Goal: Task Accomplishment & Management: Manage account settings

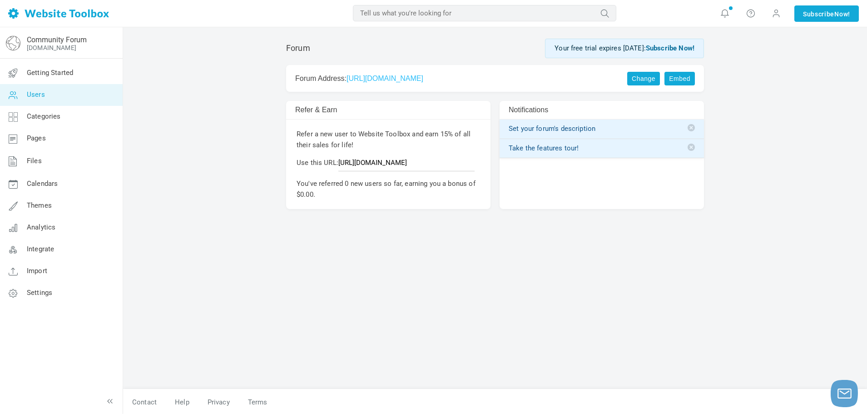
click at [55, 94] on link "Users" at bounding box center [61, 95] width 123 height 22
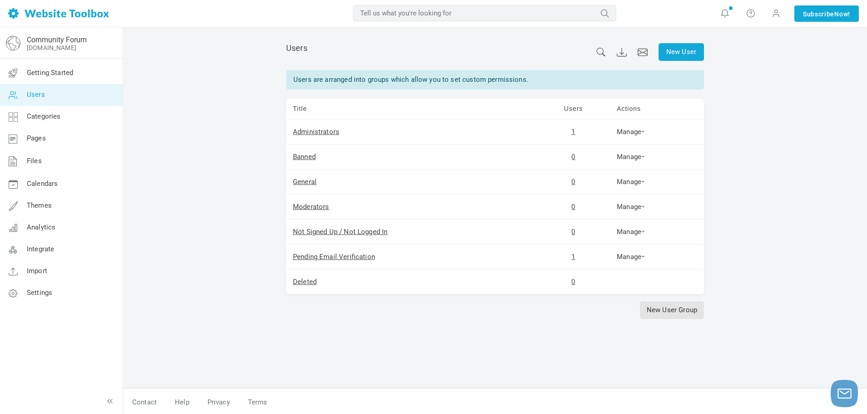
click at [149, 84] on div "New User Users Users are arranged into groups which allow you to set custom per…" at bounding box center [495, 220] width 744 height 387
click at [345, 256] on link "Pending Email Verification" at bounding box center [334, 256] width 82 height 8
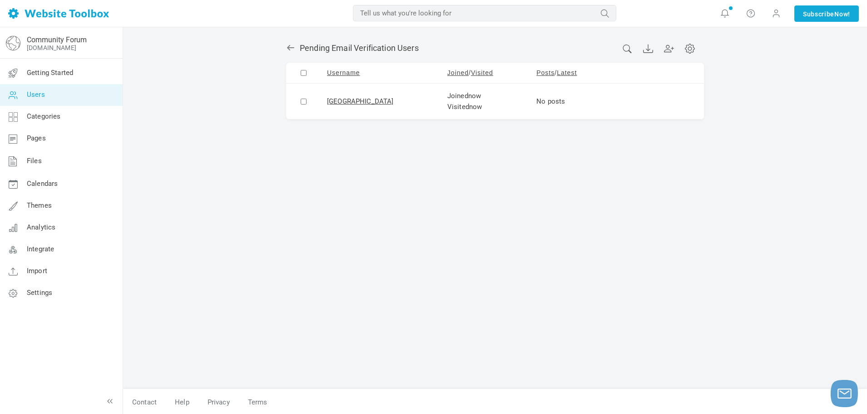
click at [617, 100] on link at bounding box center [621, 101] width 9 height 9
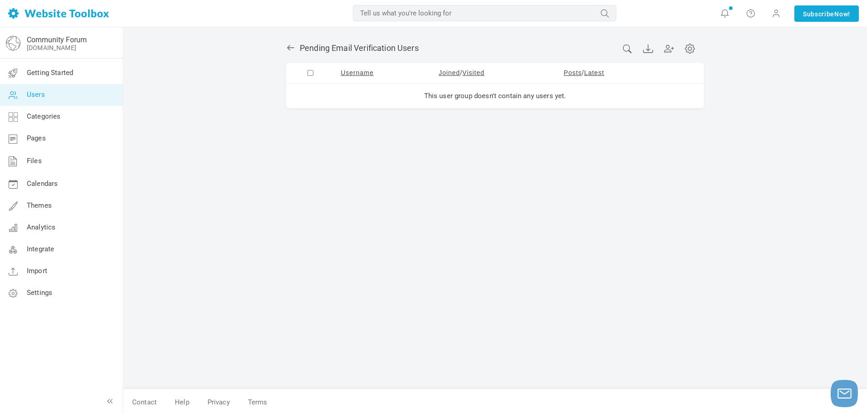
click at [287, 44] on icon at bounding box center [290, 47] width 9 height 9
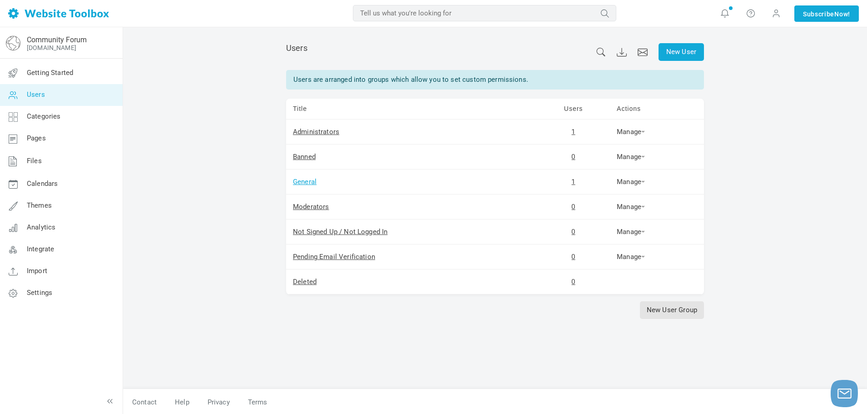
click at [313, 184] on link "General" at bounding box center [305, 182] width 24 height 8
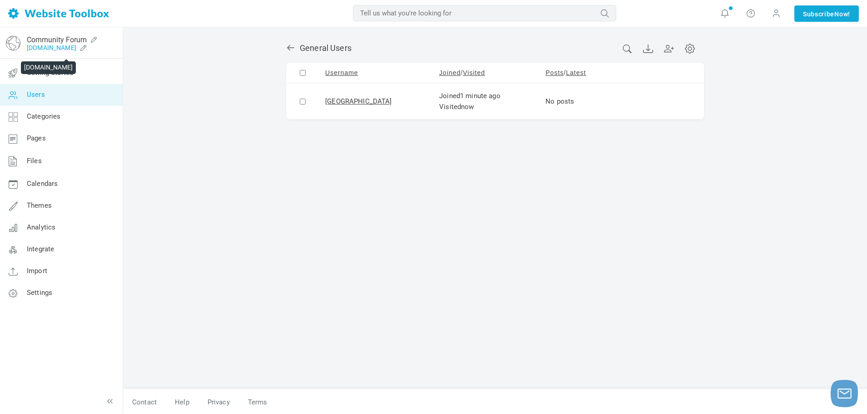
click at [45, 51] on link "[DOMAIN_NAME]" at bounding box center [51, 47] width 49 height 7
click at [63, 100] on link "Users" at bounding box center [61, 95] width 123 height 22
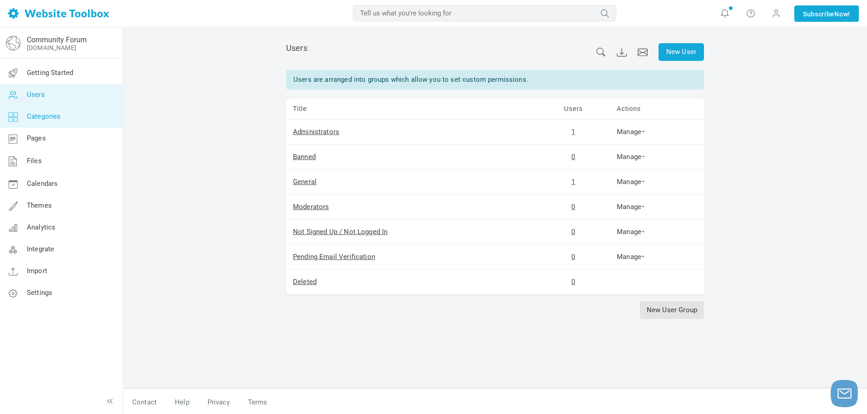
click at [59, 114] on span "Categories" at bounding box center [44, 116] width 34 height 8
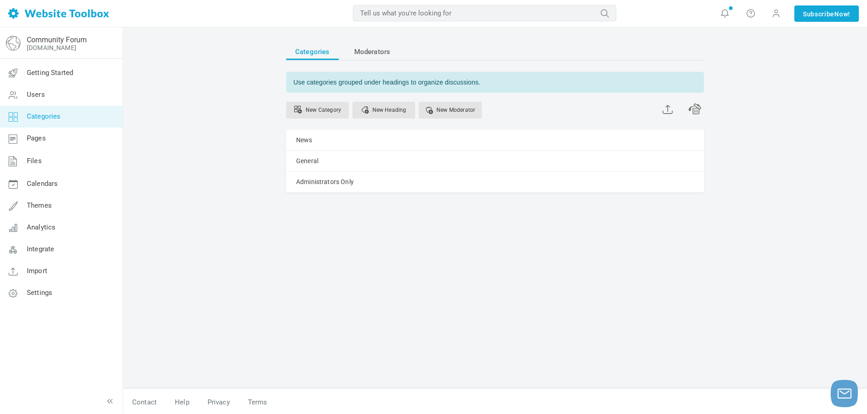
click at [53, 133] on link "Pages" at bounding box center [61, 139] width 123 height 22
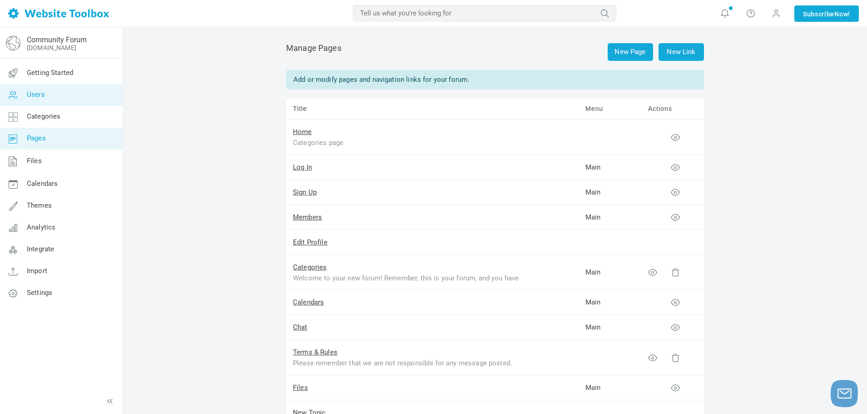
click at [46, 104] on link "Users" at bounding box center [61, 95] width 123 height 22
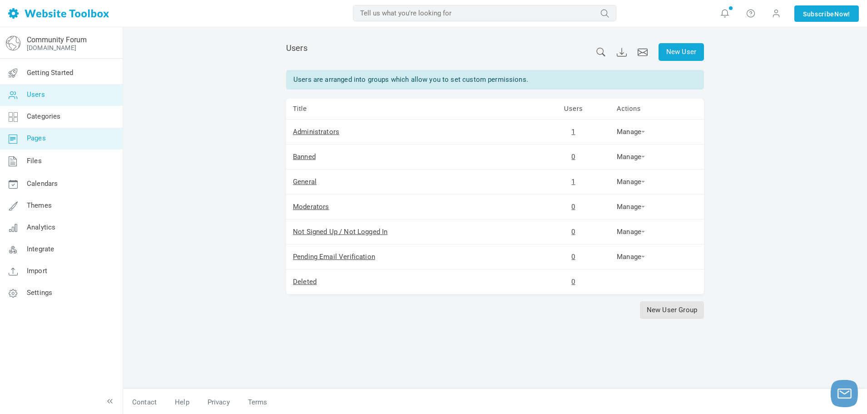
click at [51, 140] on link "Pages" at bounding box center [61, 139] width 123 height 22
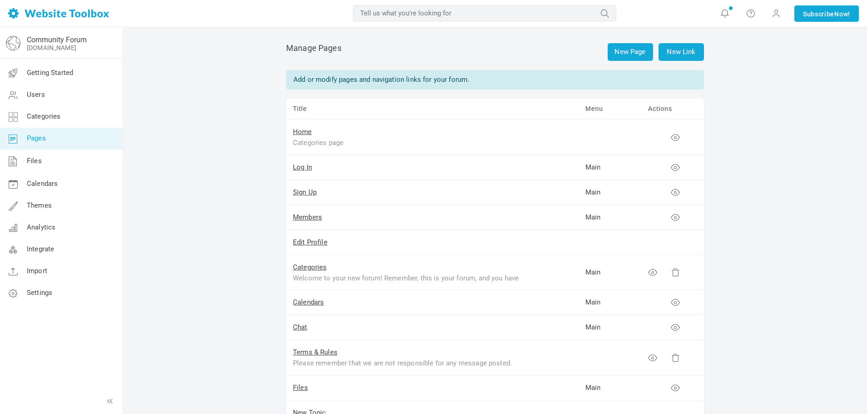
click at [51, 160] on link "Files" at bounding box center [61, 161] width 123 height 24
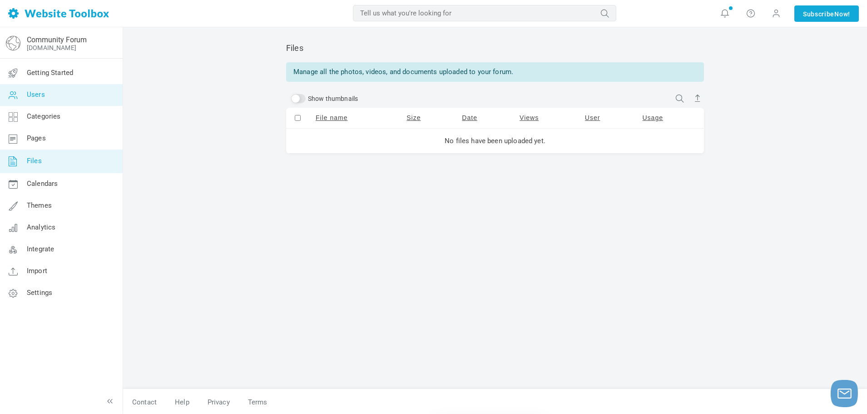
click at [46, 89] on link "Users" at bounding box center [61, 95] width 123 height 22
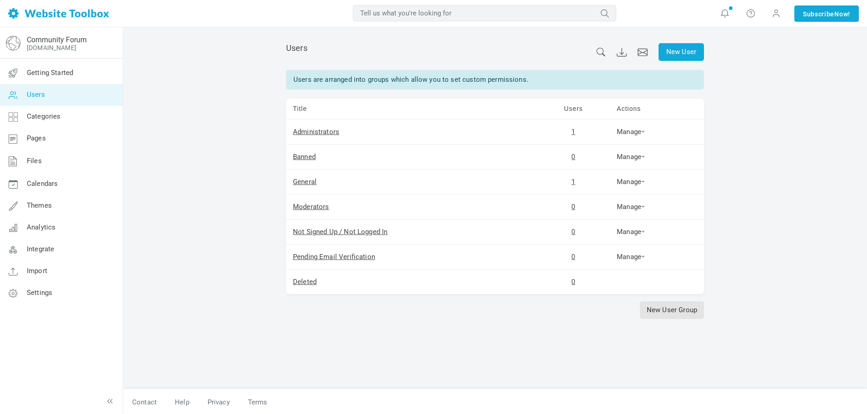
click at [59, 113] on span "Categories" at bounding box center [44, 116] width 34 height 8
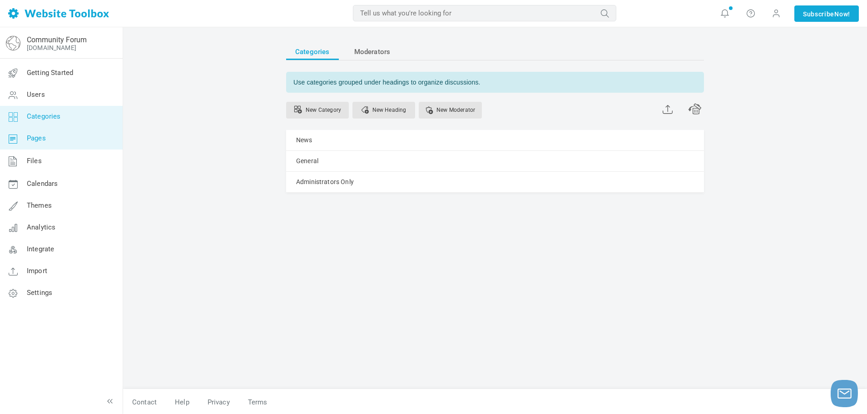
click at [59, 137] on link "Pages" at bounding box center [61, 139] width 123 height 22
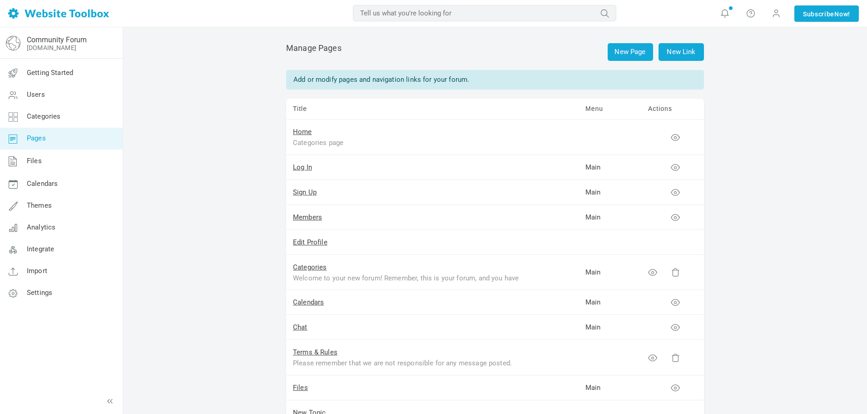
scroll to position [110, 0]
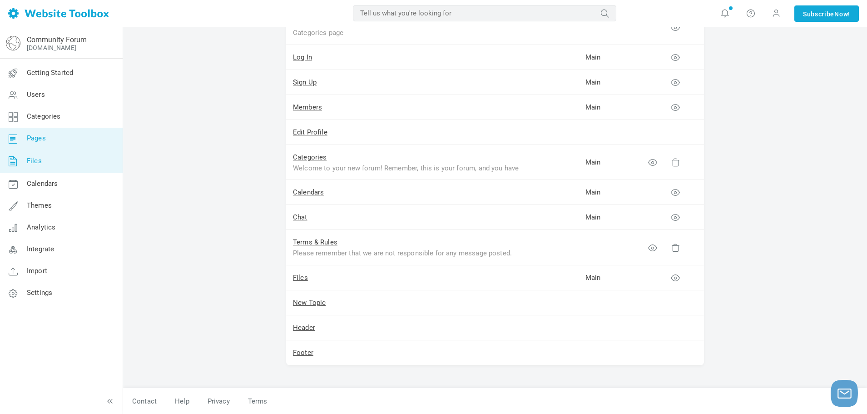
click at [47, 155] on link "Files" at bounding box center [61, 161] width 123 height 24
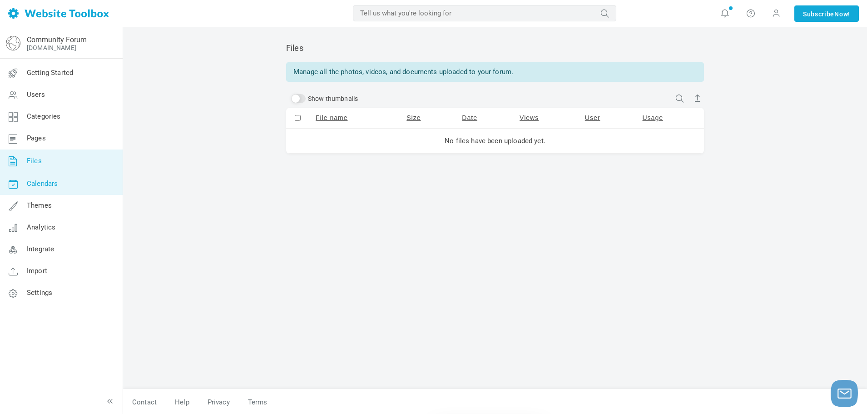
click at [40, 182] on span "Calendars" at bounding box center [42, 183] width 31 height 8
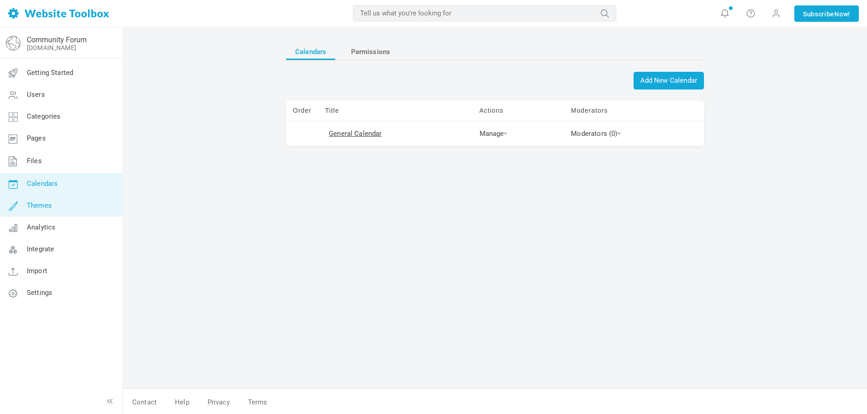
click at [44, 200] on link "Themes" at bounding box center [61, 206] width 123 height 22
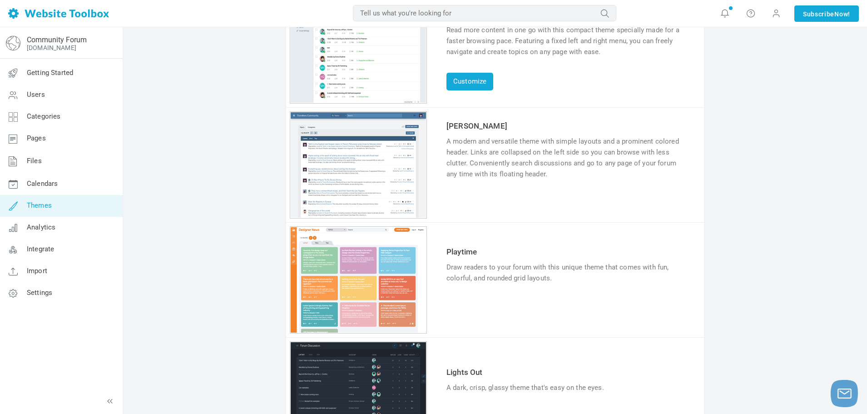
scroll to position [106, 0]
click at [76, 282] on link "Settings" at bounding box center [61, 293] width 123 height 22
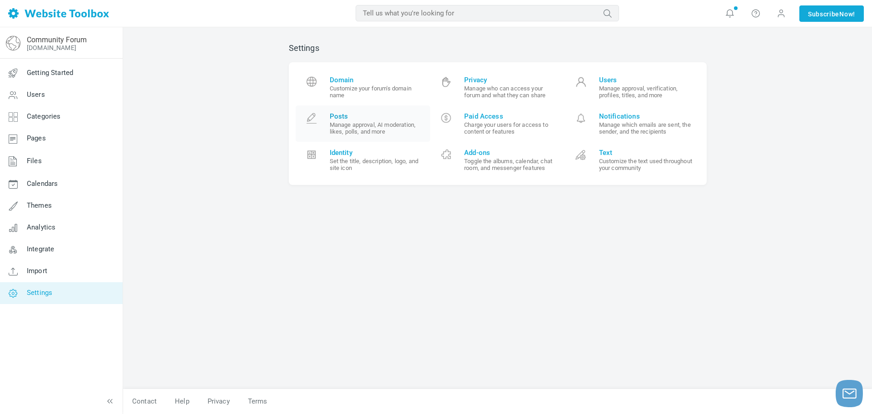
click at [360, 118] on span "Posts" at bounding box center [377, 116] width 94 height 8
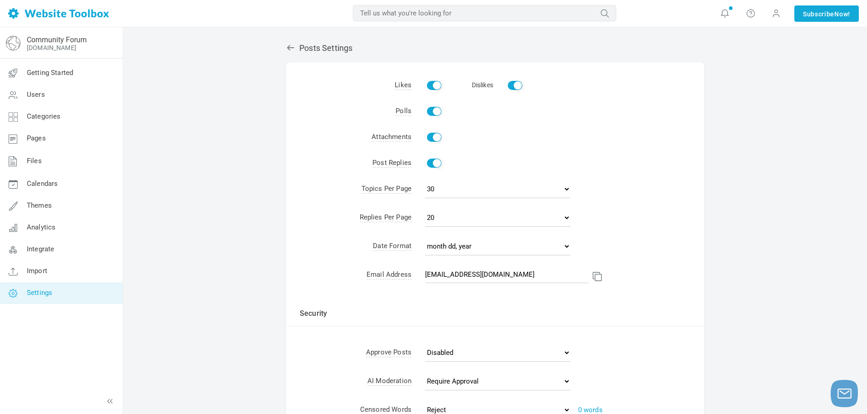
click at [292, 45] on icon at bounding box center [290, 47] width 9 height 9
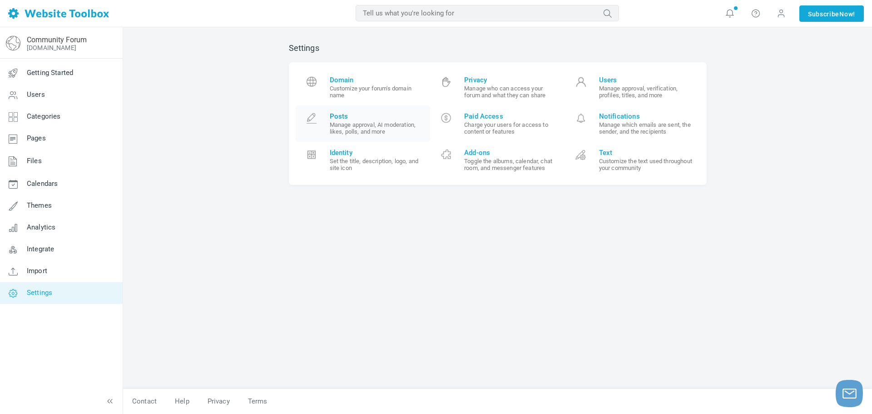
click at [385, 122] on small "Manage approval, AI moderation, likes, polls, and more" at bounding box center [377, 128] width 94 height 14
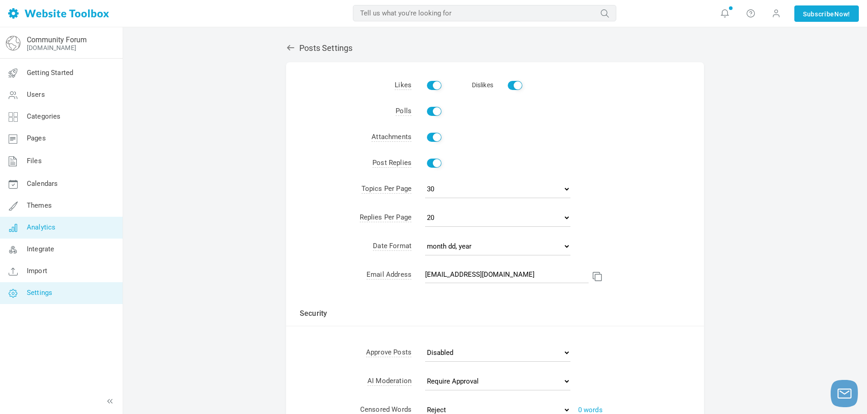
click at [64, 231] on link "Analytics" at bounding box center [61, 228] width 123 height 22
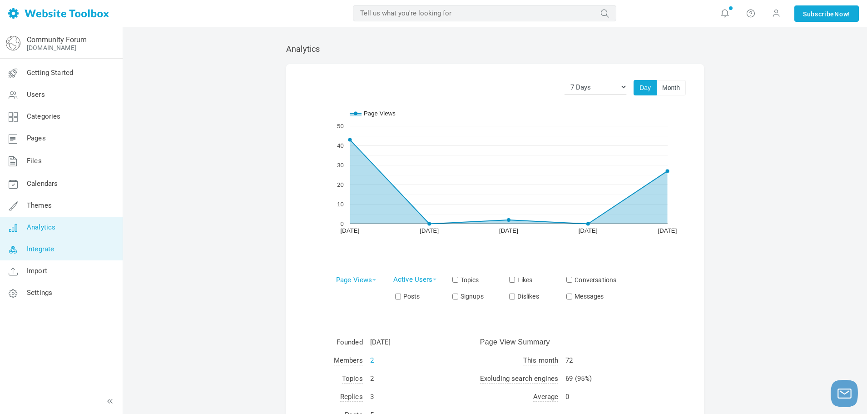
click at [59, 250] on link "Integrate" at bounding box center [61, 249] width 123 height 22
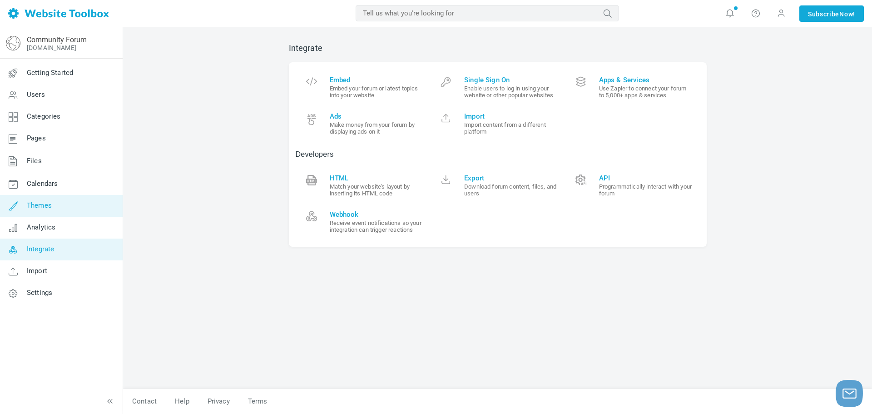
click at [60, 209] on link "Themes" at bounding box center [61, 206] width 123 height 22
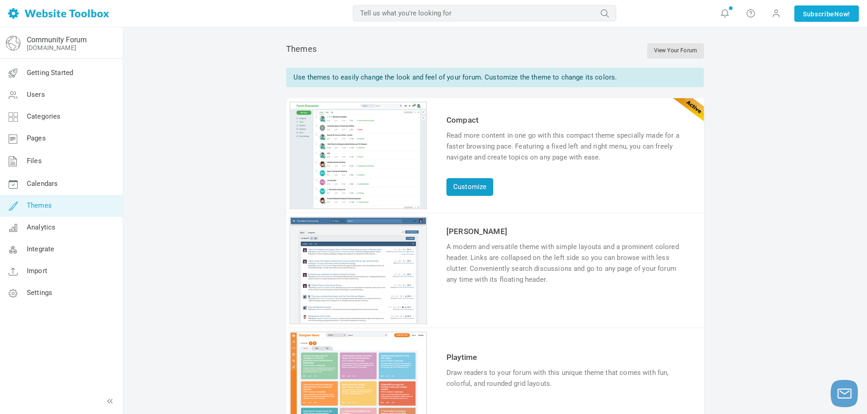
click at [489, 189] on link "Customize" at bounding box center [469, 187] width 47 height 18
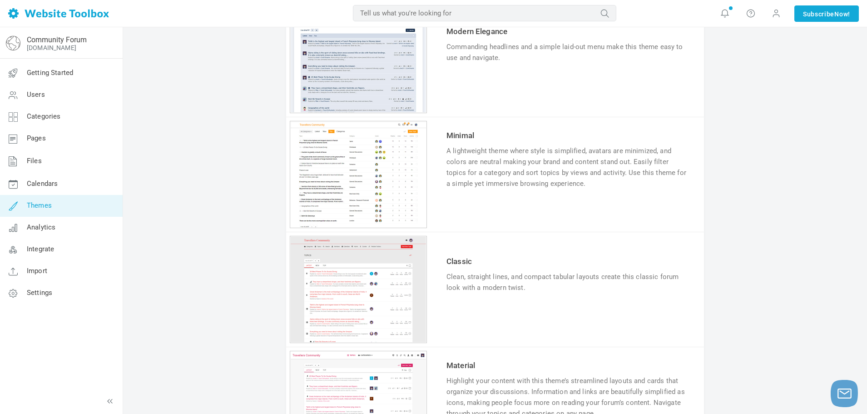
scroll to position [671, 0]
click at [469, 311] on link "Try & Customize" at bounding box center [479, 315] width 67 height 15
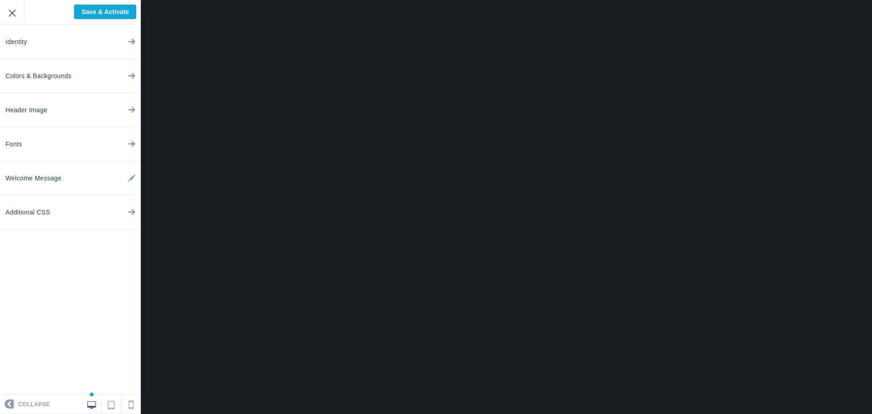
click at [18, 9] on input "Exit" at bounding box center [12, 12] width 25 height 25
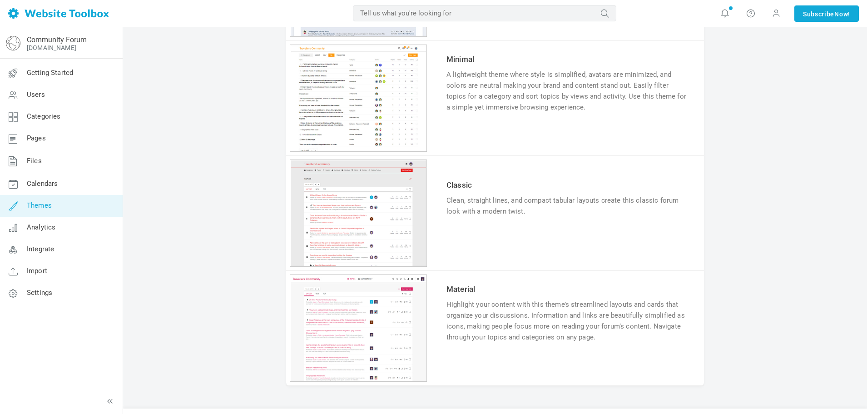
scroll to position [752, 0]
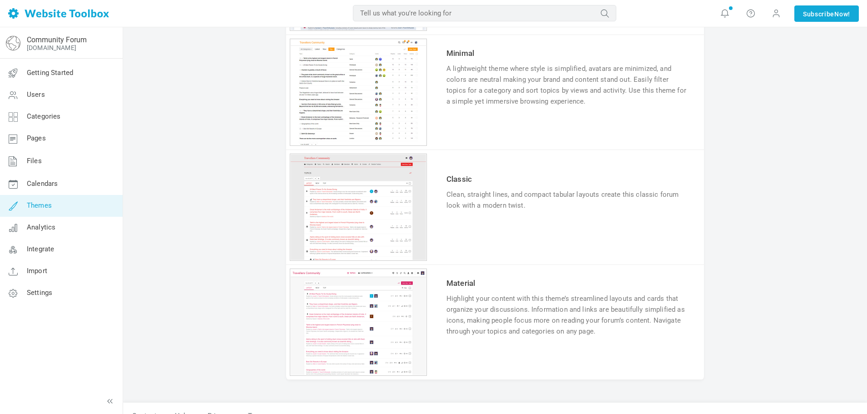
click at [483, 131] on link "Try & Customize" at bounding box center [479, 129] width 67 height 15
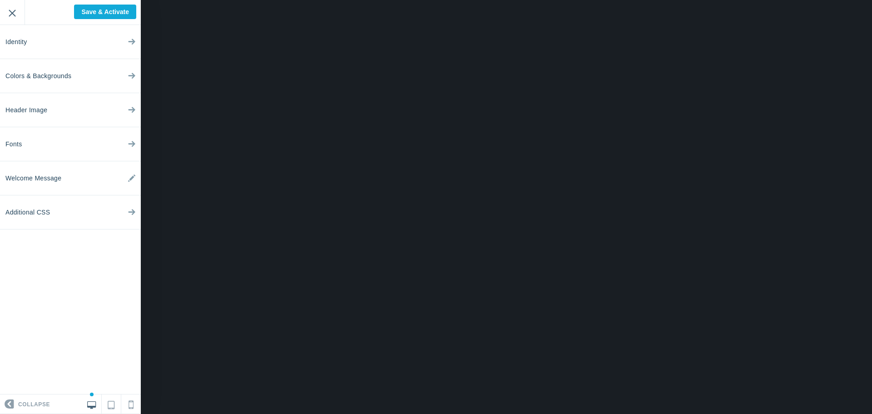
click at [0, 20] on input "Exit" at bounding box center [12, 12] width 25 height 25
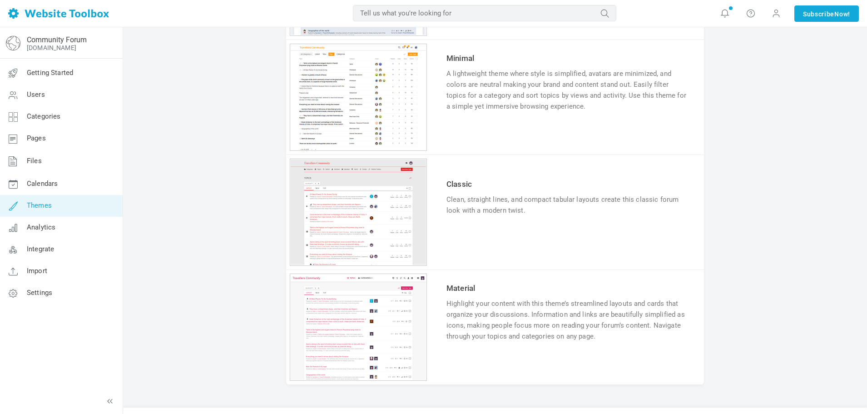
scroll to position [767, 0]
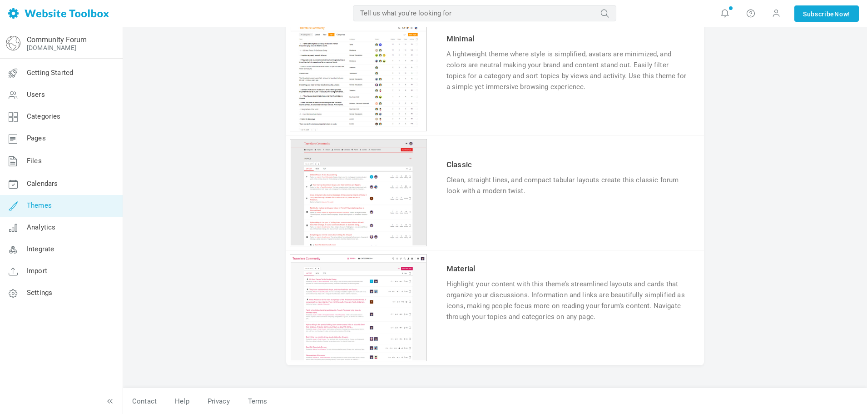
click at [485, 339] on link "Try & Customize" at bounding box center [479, 344] width 67 height 15
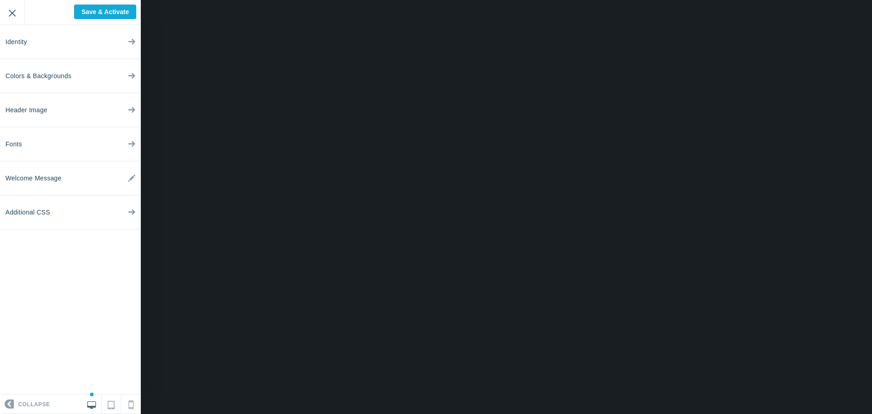
click at [18, 18] on input "Exit" at bounding box center [12, 12] width 25 height 25
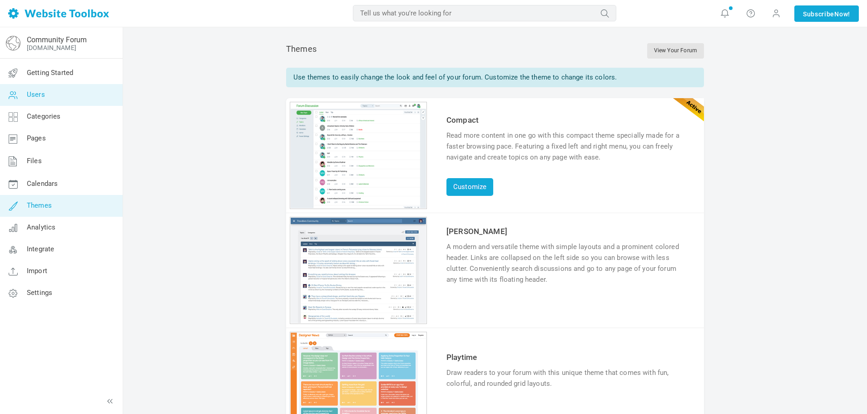
click at [55, 98] on link "Users" at bounding box center [61, 95] width 123 height 22
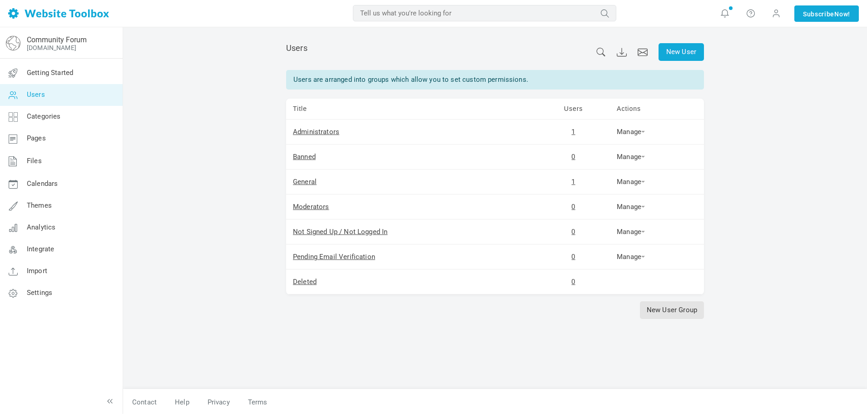
click at [148, 153] on div "New User Users Users are arranged into groups which allow you to set custom per…" at bounding box center [495, 220] width 744 height 387
